Goal: Find specific page/section: Find specific page/section

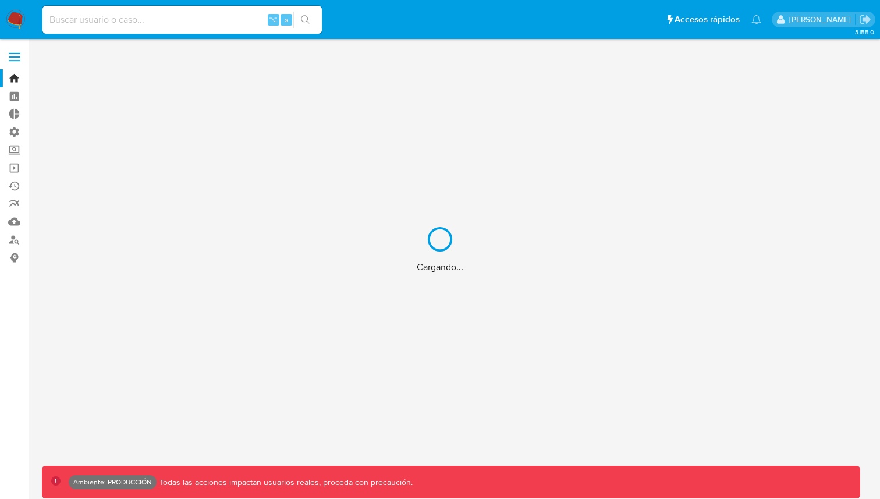
click at [219, 24] on div "Cargando..." at bounding box center [440, 249] width 880 height 499
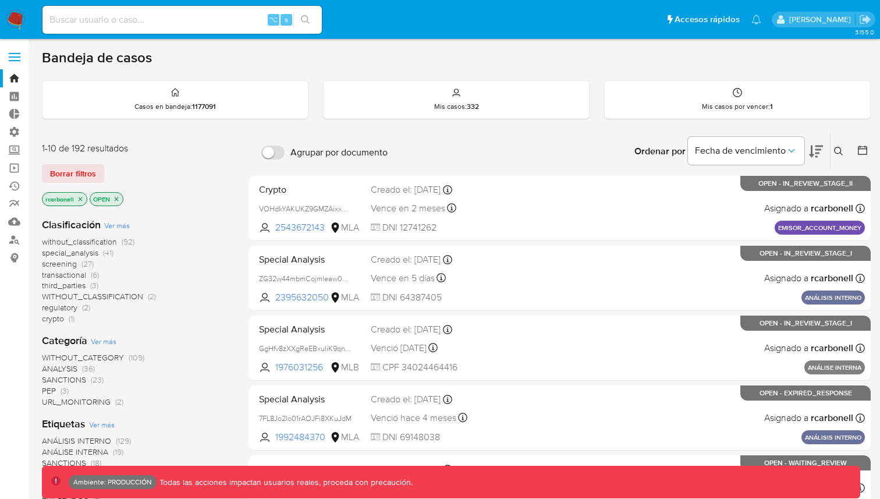
click at [200, 22] on input at bounding box center [181, 19] width 279 height 15
paste input "2gss34Vp1Da4AFinao8jrpiO"
type input "2gss34Vp1Da4AFinao8jrpiO"
click at [303, 12] on button "search-icon" at bounding box center [305, 20] width 24 height 16
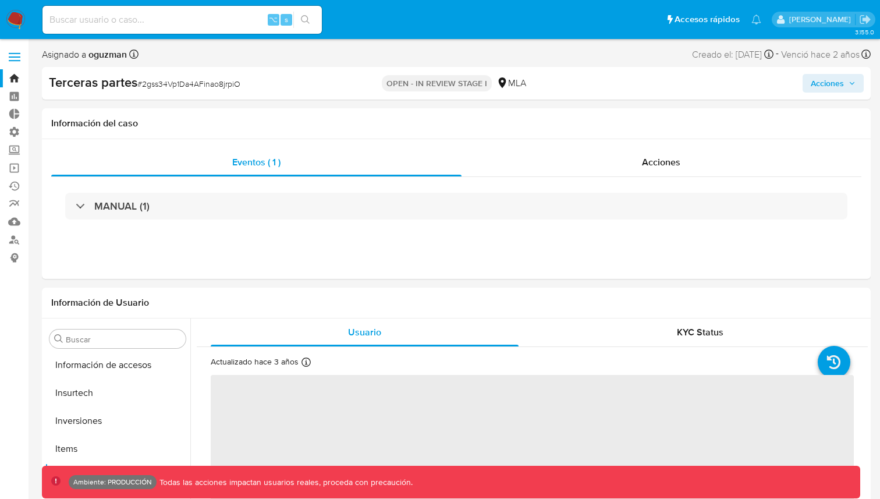
scroll to position [576, 0]
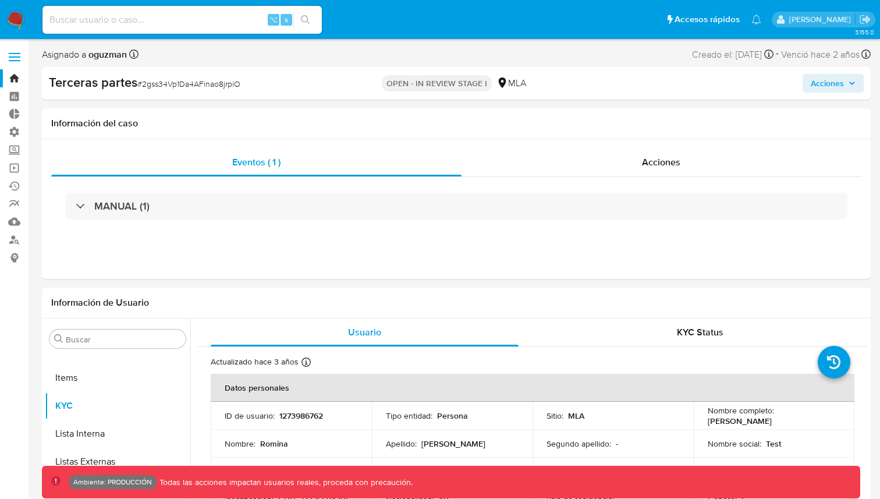
select select "10"
click at [217, 21] on input at bounding box center [181, 19] width 279 height 15
paste input "jjiRbNCYgBCl8S24gO5ZnrIV"
type input "jjiRbNCYgBCl8S24gO5ZnrIV"
click at [306, 22] on icon "search-icon" at bounding box center [305, 19] width 9 height 9
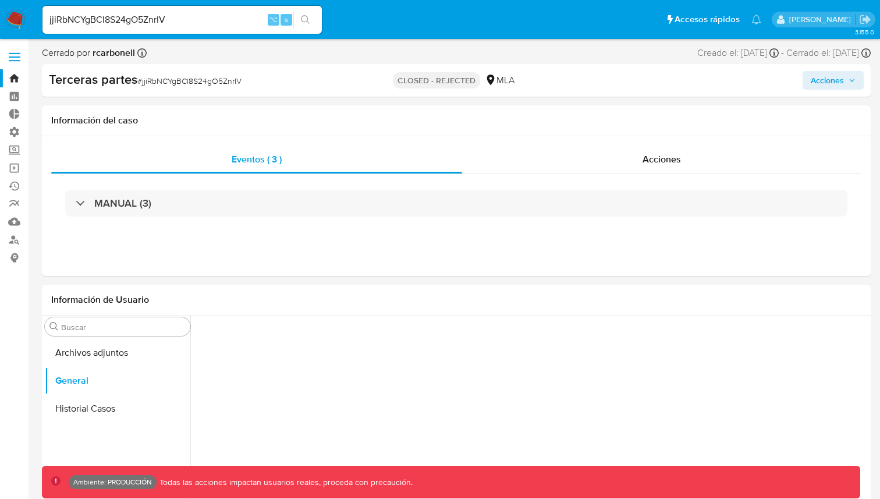
click at [201, 22] on input "jjiRbNCYgBCl8S24gO5ZnrIV" at bounding box center [181, 19] width 279 height 15
paste input "yIB1w4B6msgoSOLq2L3HvJAj"
type input "yIB1w4B6msgoSOLq2L3HvJAj"
click at [314, 17] on button "search-icon" at bounding box center [305, 20] width 24 height 16
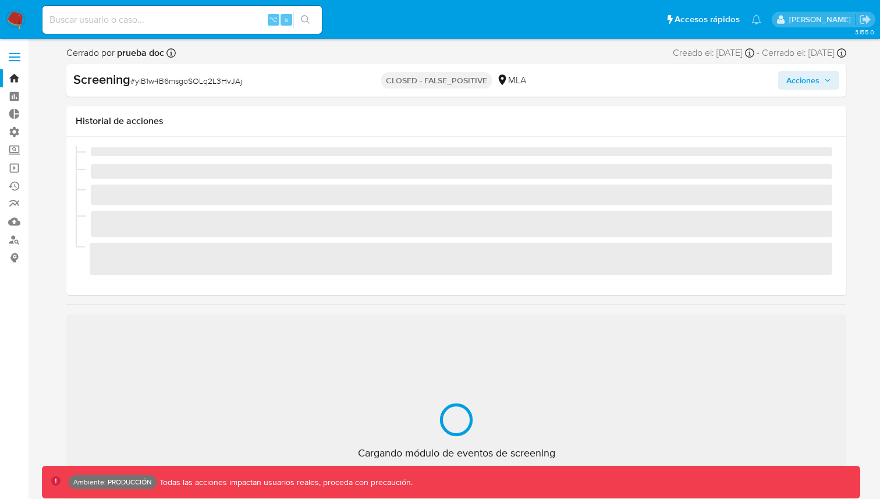
scroll to position [548, 0]
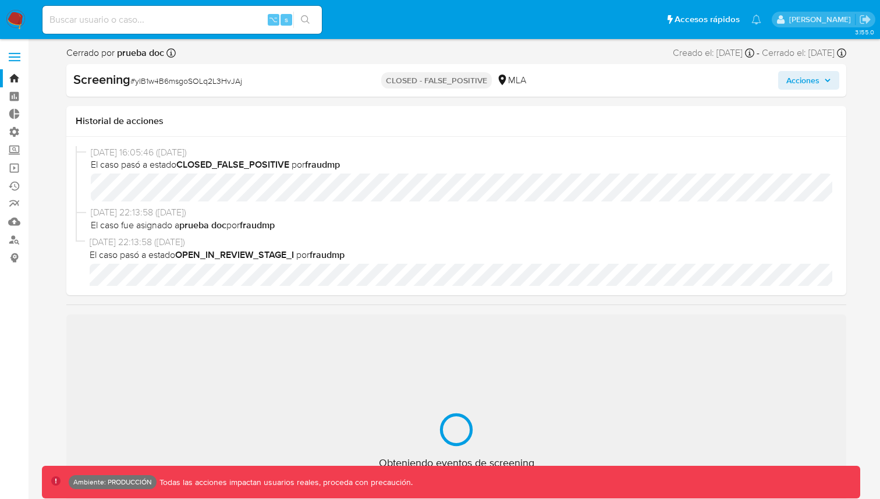
select select "10"
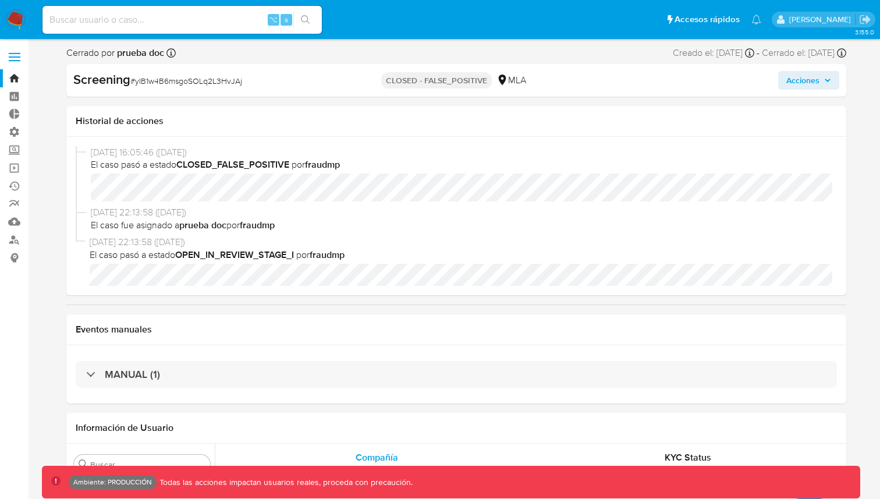
scroll to position [10, 0]
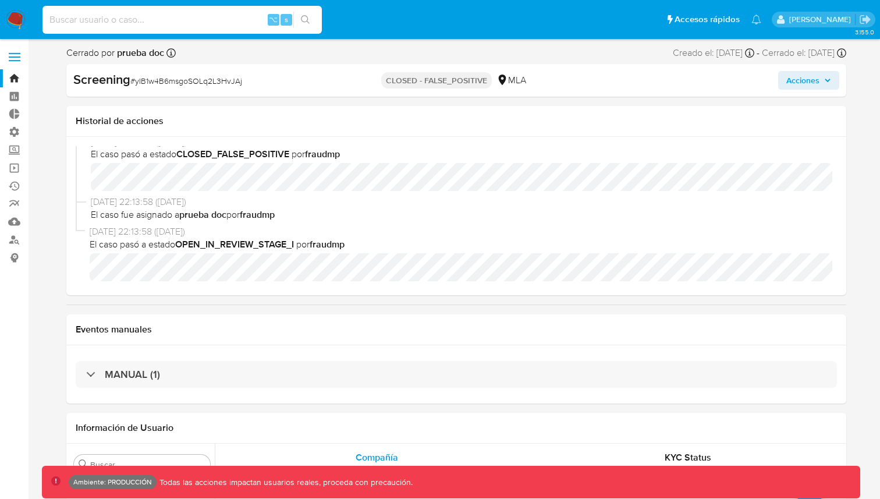
click at [221, 13] on input at bounding box center [181, 19] width 279 height 15
paste input "jjiRbNCYgBCl8S24gO5ZnrIV"
type input "jjiRbNCYgBCl8S24gO5ZnrIV"
click at [306, 21] on icon "search-icon" at bounding box center [305, 19] width 9 height 9
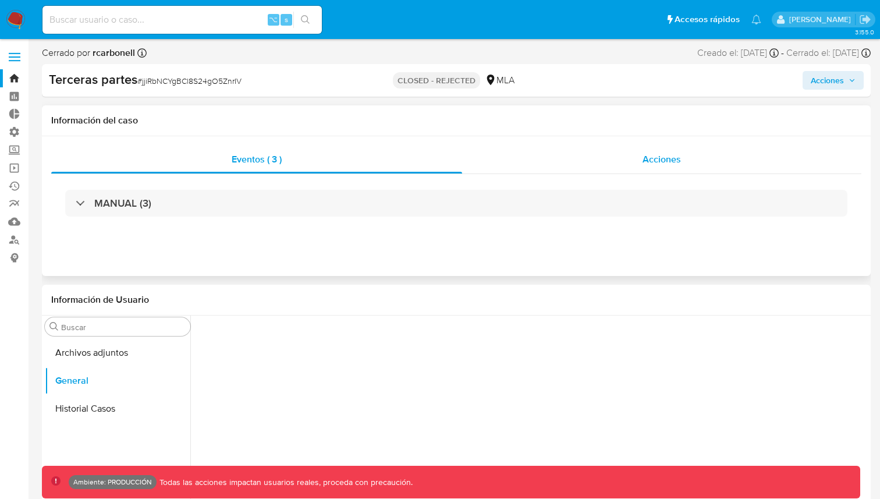
click at [593, 151] on div "Acciones" at bounding box center [661, 160] width 399 height 28
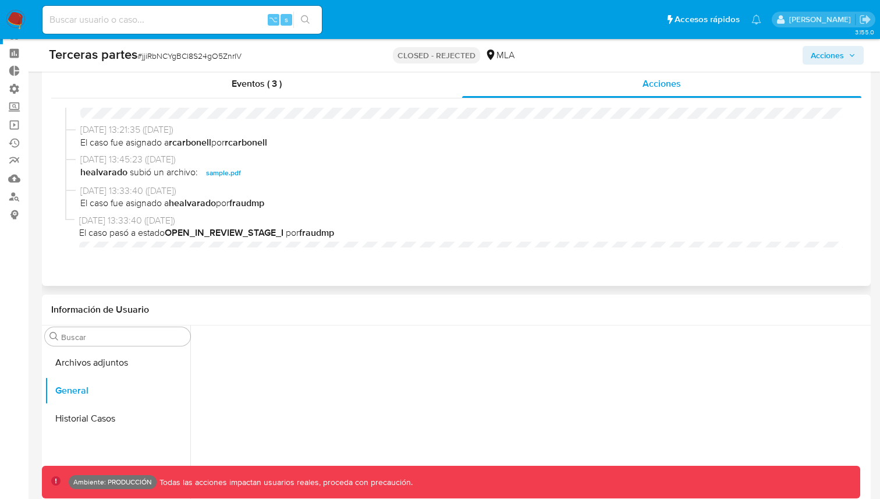
scroll to position [253, 0]
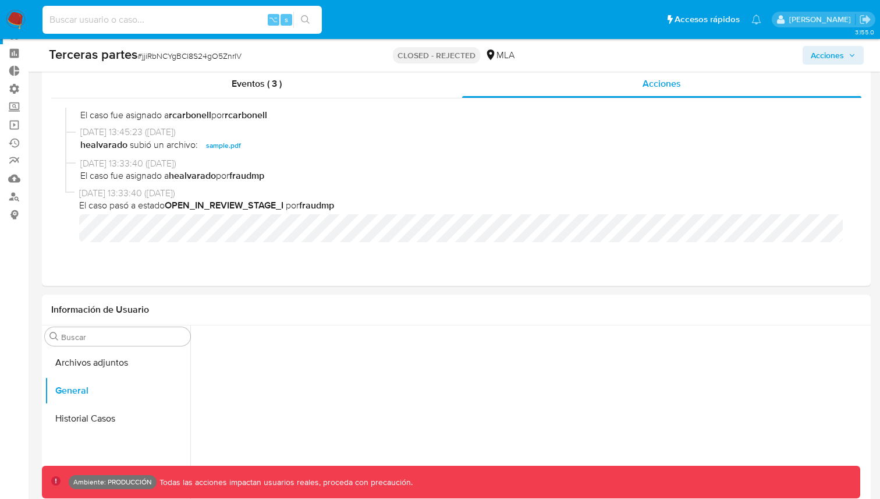
click at [234, 22] on input at bounding box center [181, 19] width 279 height 15
paste input "2gss34Vp1Da4AFinao8jrpiO"
type input "2gss34Vp1Da4AFinao8jrpiO"
click at [304, 22] on icon "search-icon" at bounding box center [305, 19] width 9 height 9
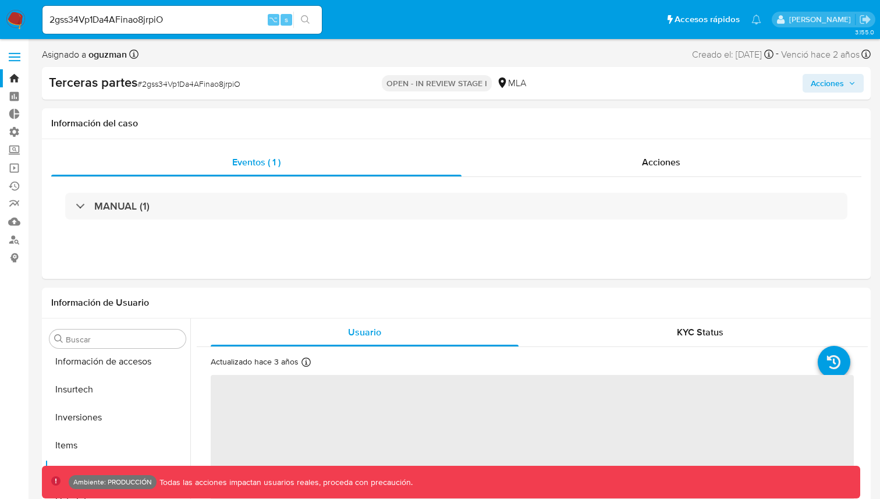
scroll to position [576, 0]
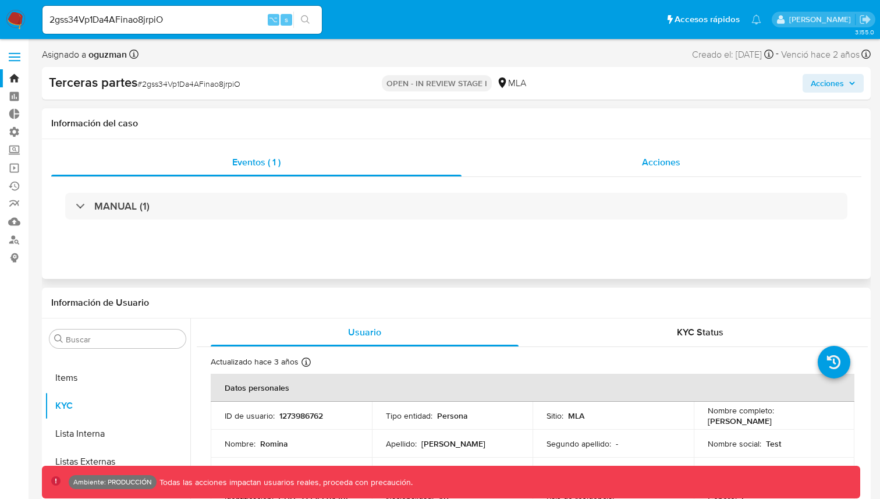
select select "10"
click at [620, 155] on div "Acciones" at bounding box center [662, 162] width 400 height 28
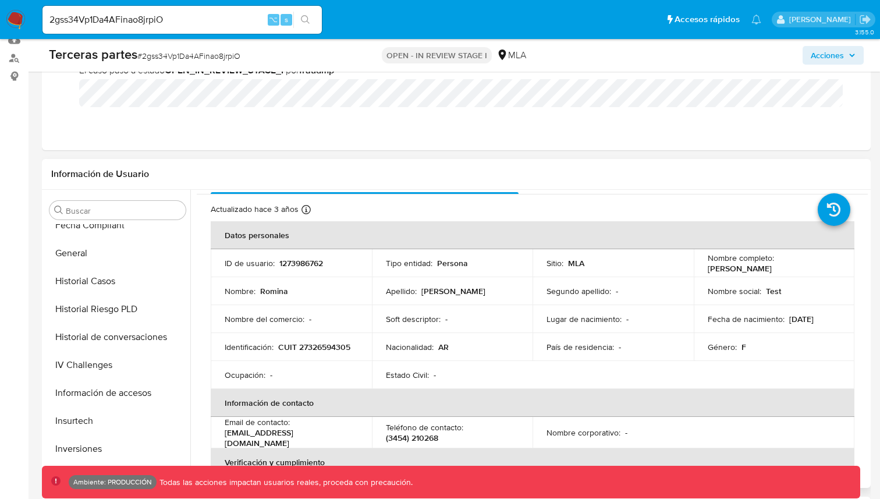
scroll to position [338, 0]
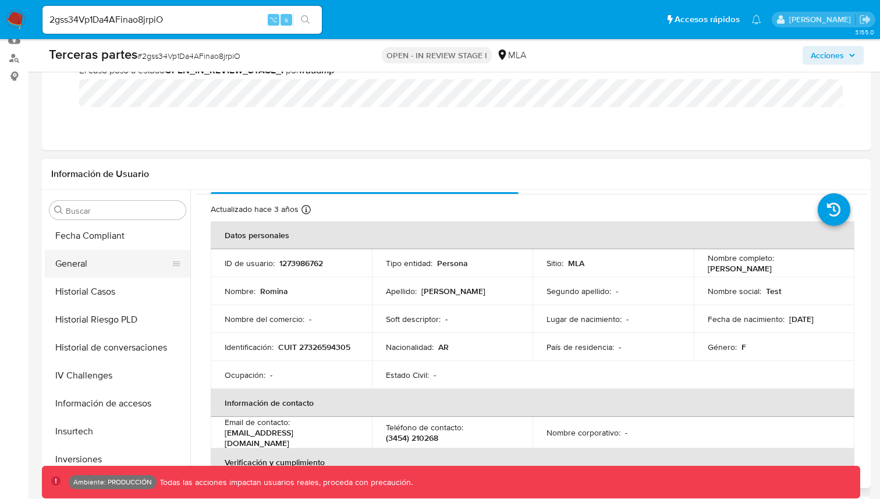
click at [95, 262] on button "General" at bounding box center [113, 264] width 136 height 28
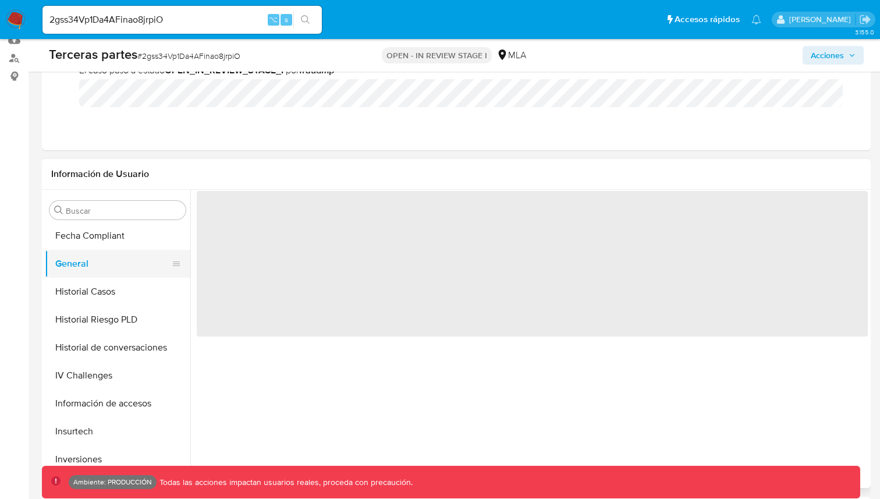
scroll to position [0, 0]
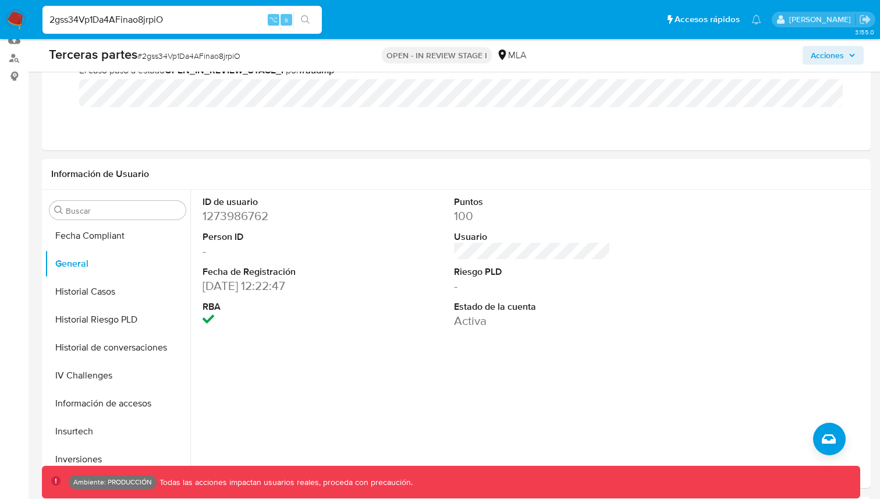
click at [224, 20] on input "2gss34Vp1Da4AFinao8jrpiO" at bounding box center [181, 19] width 279 height 15
paste input "yIB1w4B6msgoSOLq2L3HvJAj"
type input "yIB1w4B6msgoSOLq2L3HvJAj"
click at [310, 17] on icon "search-icon" at bounding box center [305, 19] width 9 height 9
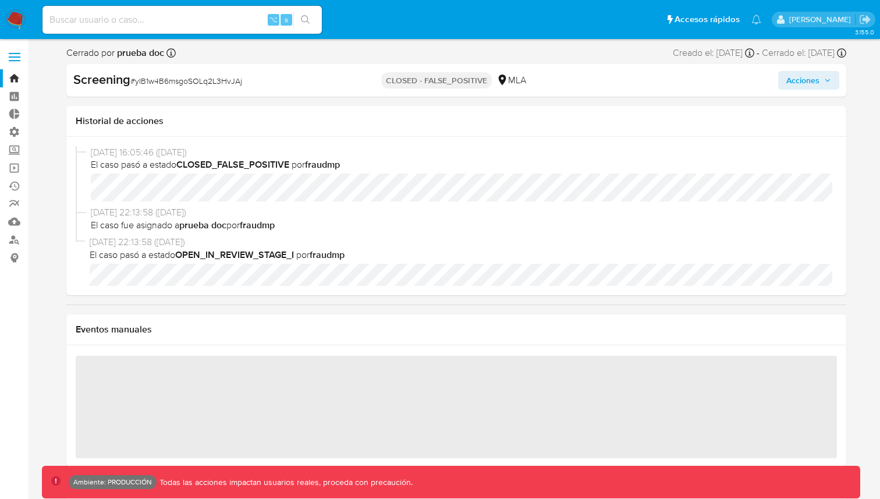
scroll to position [548, 0]
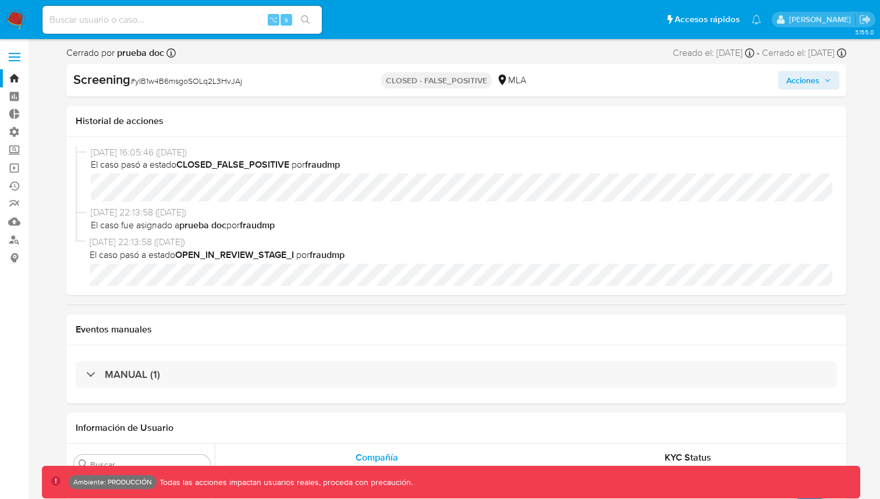
select select "10"
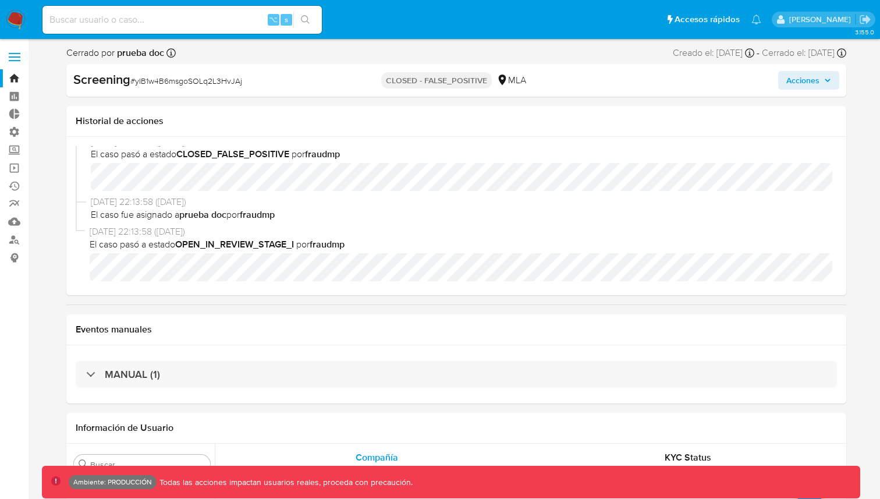
click at [153, 20] on input at bounding box center [181, 19] width 279 height 15
paste input "jjiRbNCYgBCl8S24gO5ZnrIV"
type input "jjiRbNCYgBCl8S24gO5ZnrIV"
click at [310, 12] on button "search-icon" at bounding box center [305, 20] width 24 height 16
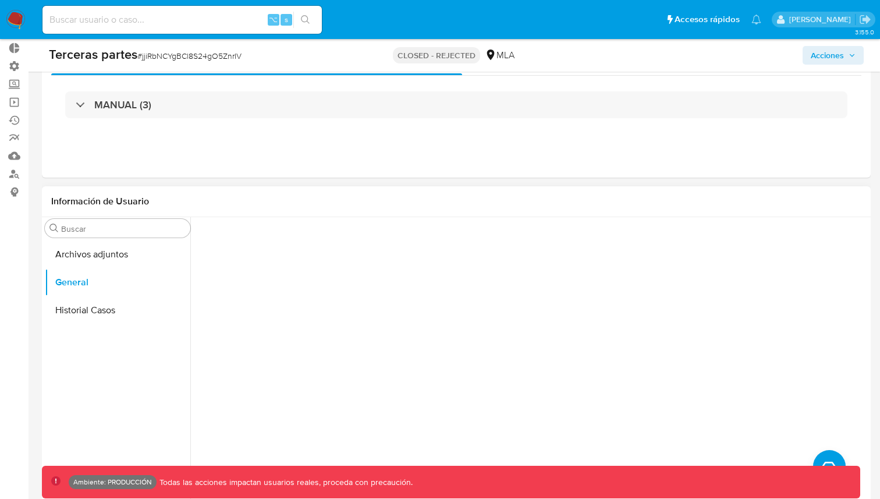
scroll to position [98, 0]
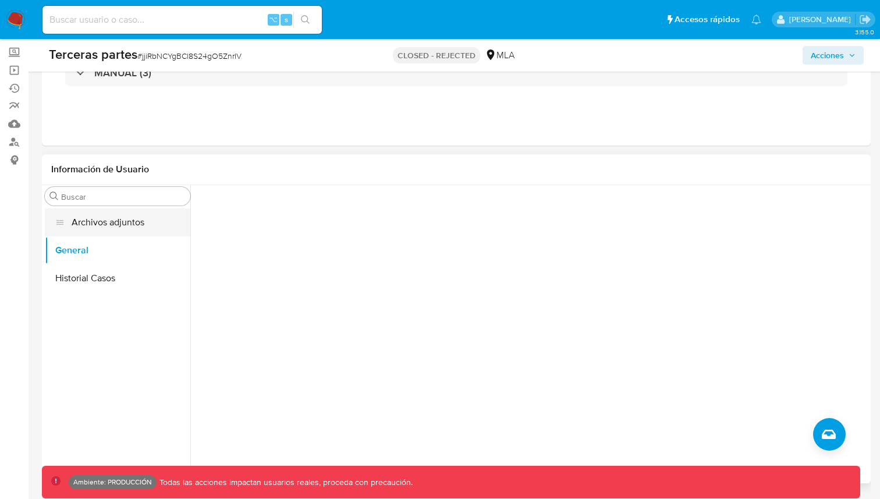
click at [118, 222] on button "Archivos adjuntos" at bounding box center [118, 222] width 146 height 28
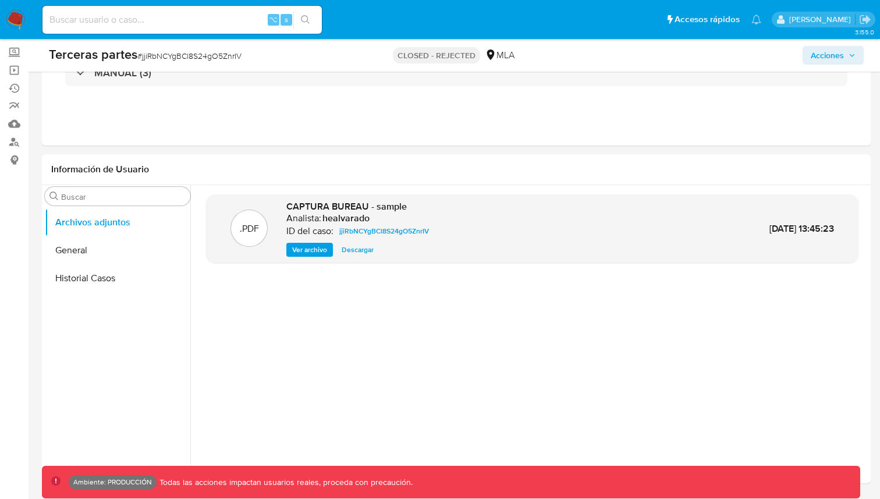
click at [195, 38] on nav "Pausado Ver notificaciones ⌥ s Accesos rápidos Presiona las siguientes teclas p…" at bounding box center [440, 19] width 880 height 39
click at [191, 30] on div "⌥ s" at bounding box center [181, 20] width 279 height 28
click at [187, 24] on input at bounding box center [181, 19] width 279 height 15
paste input "2gss34Vp1Da4AFinao8jrpiO"
type input "2gss34Vp1Da4AFinao8jrpiO"
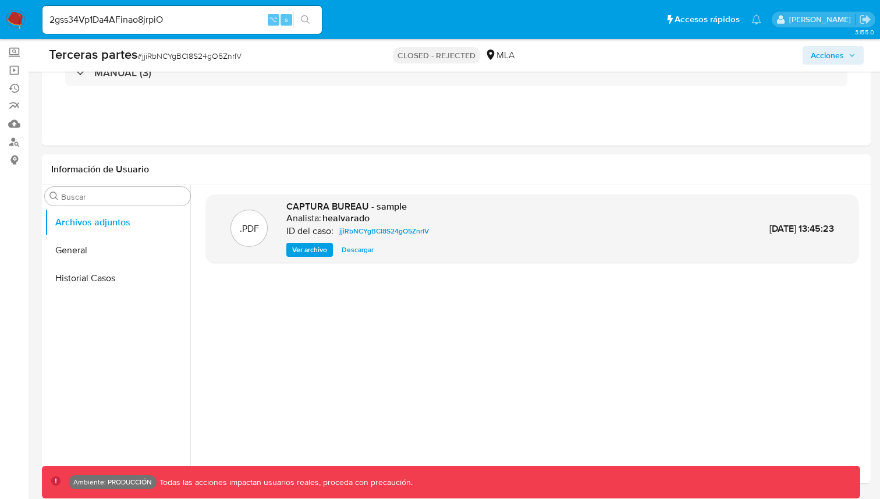
click at [311, 15] on button "search-icon" at bounding box center [305, 20] width 24 height 16
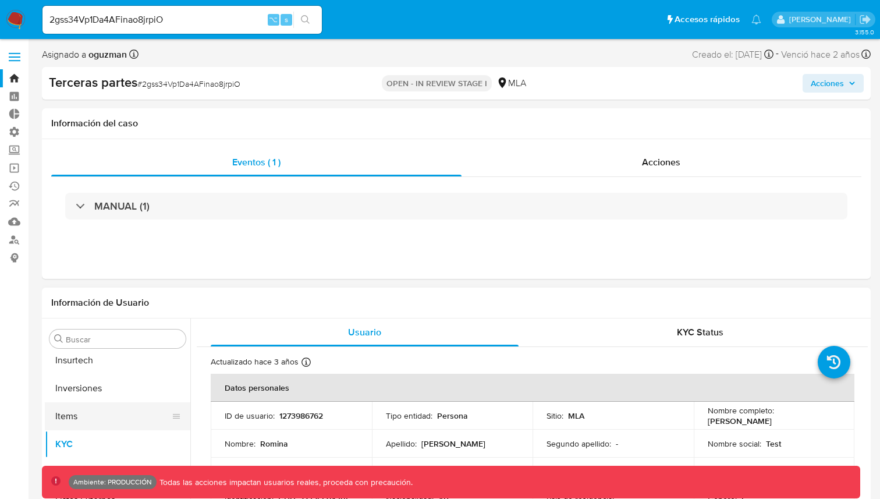
select select "10"
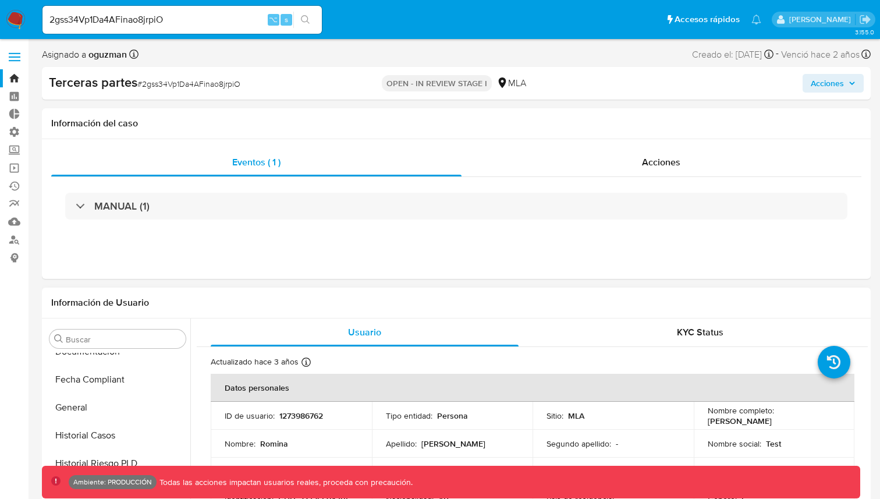
scroll to position [317, 0]
click at [101, 410] on button "General" at bounding box center [113, 413] width 136 height 28
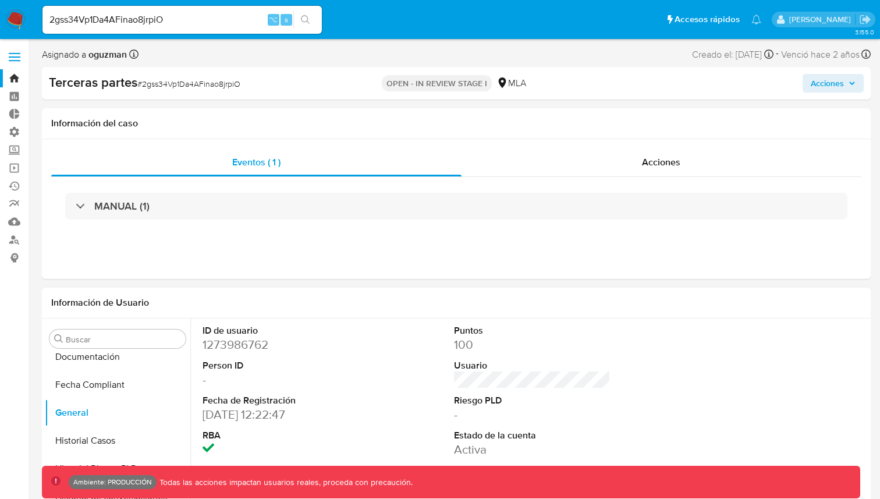
click at [239, 347] on dd "1273986762" at bounding box center [281, 344] width 156 height 16
copy dd "1273986762"
click at [695, 147] on div "Eventos ( 1 ) Acciones MANUAL (1)" at bounding box center [456, 209] width 829 height 140
click at [675, 154] on div "Acciones" at bounding box center [662, 162] width 400 height 28
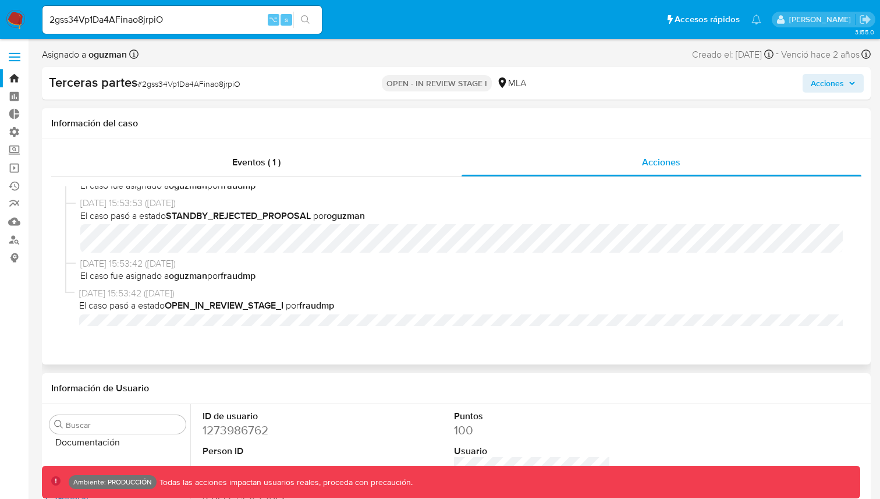
scroll to position [161, 0]
